Goal: Complete application form

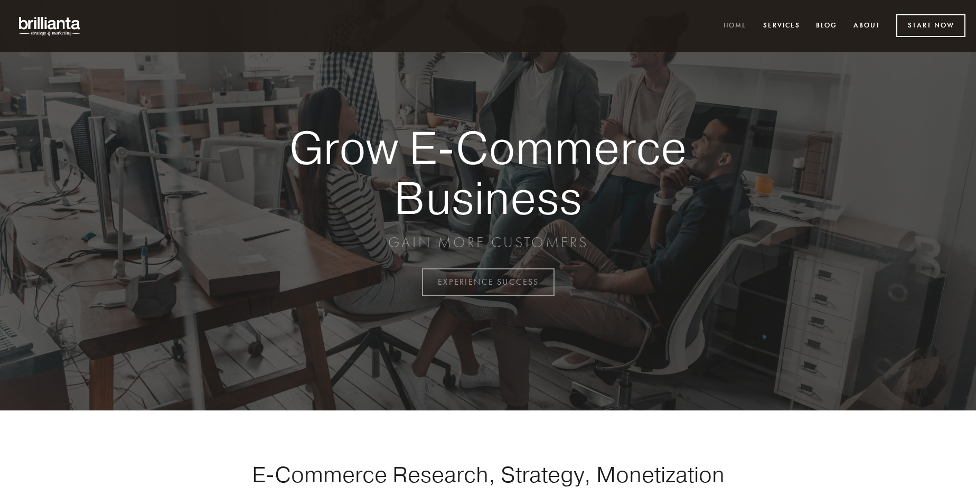
scroll to position [2768, 0]
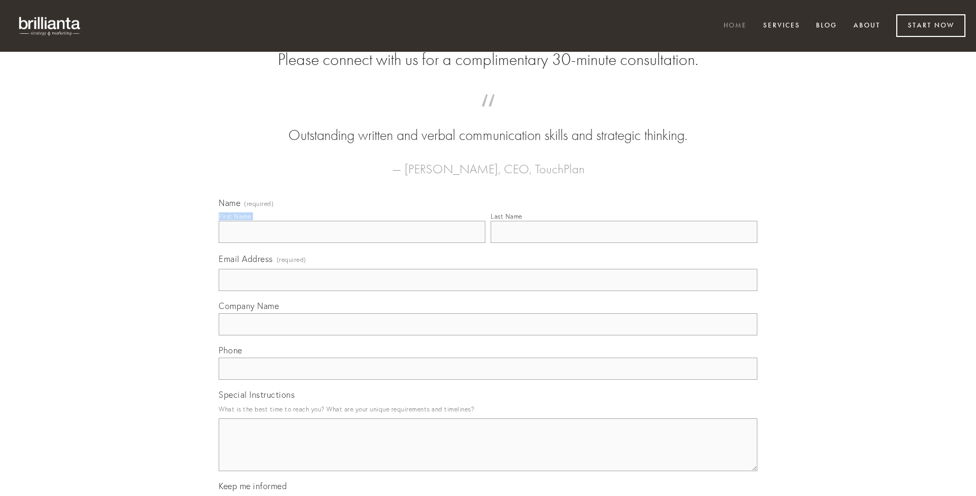
type input "[PERSON_NAME]"
click at [624, 243] on input "Last Name" at bounding box center [623, 232] width 267 height 22
type input "[PERSON_NAME]"
click at [488, 291] on input "Email Address (required)" at bounding box center [488, 280] width 539 height 22
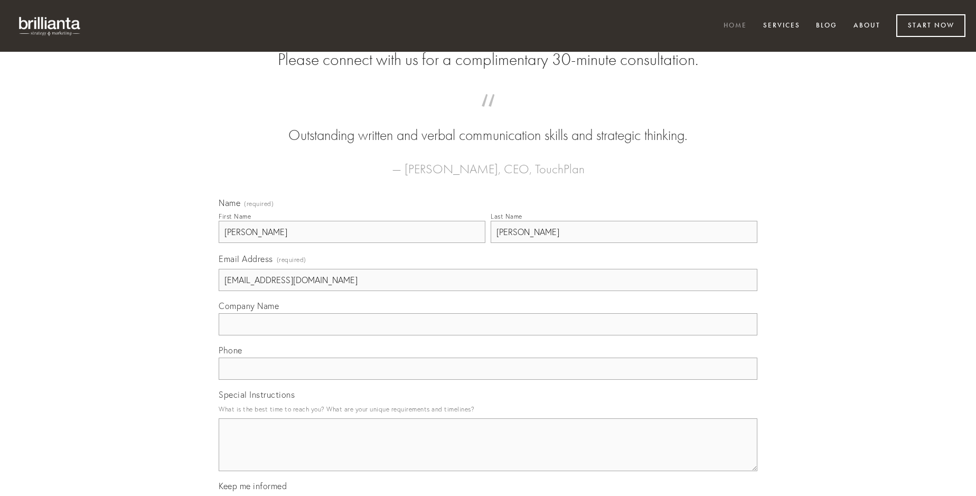
type input "[EMAIL_ADDRESS][DOMAIN_NAME]"
click at [488, 335] on input "Company Name" at bounding box center [488, 324] width 539 height 22
type input "tenax"
click at [488, 380] on input "text" at bounding box center [488, 368] width 539 height 22
click at [488, 454] on textarea "Special Instructions" at bounding box center [488, 444] width 539 height 53
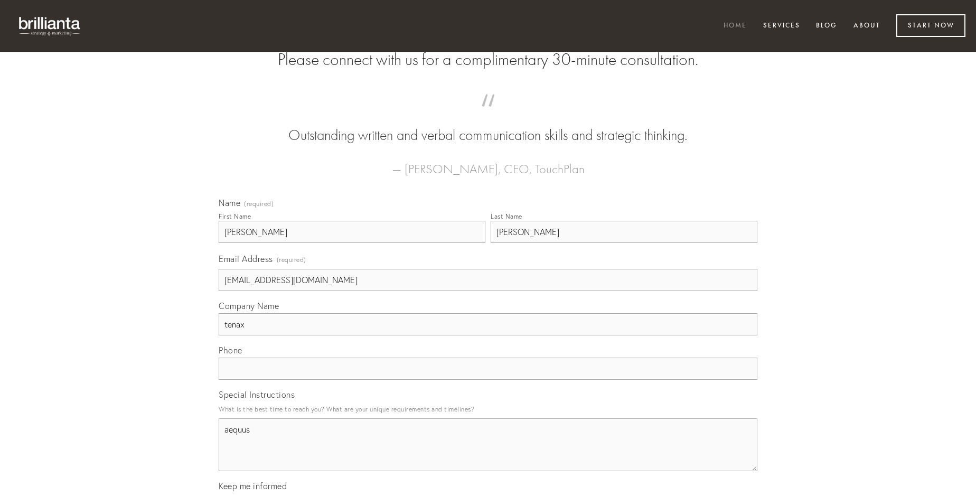
type textarea "aequus"
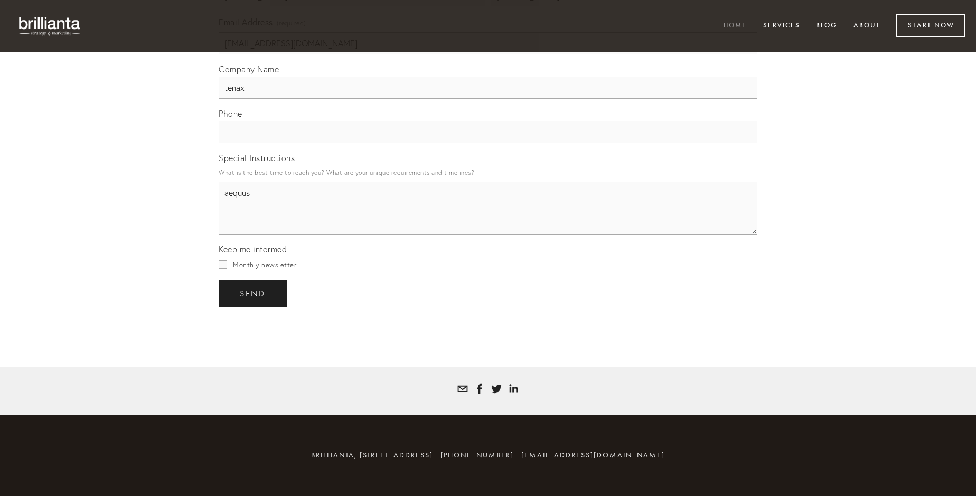
click at [253, 293] on span "send" at bounding box center [253, 294] width 26 height 10
